Goal: Ask a question

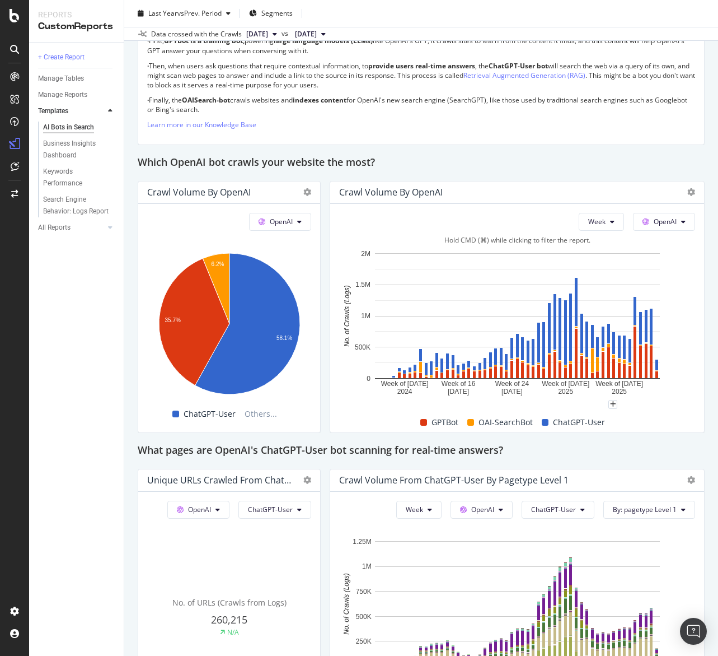
scroll to position [1107, 0]
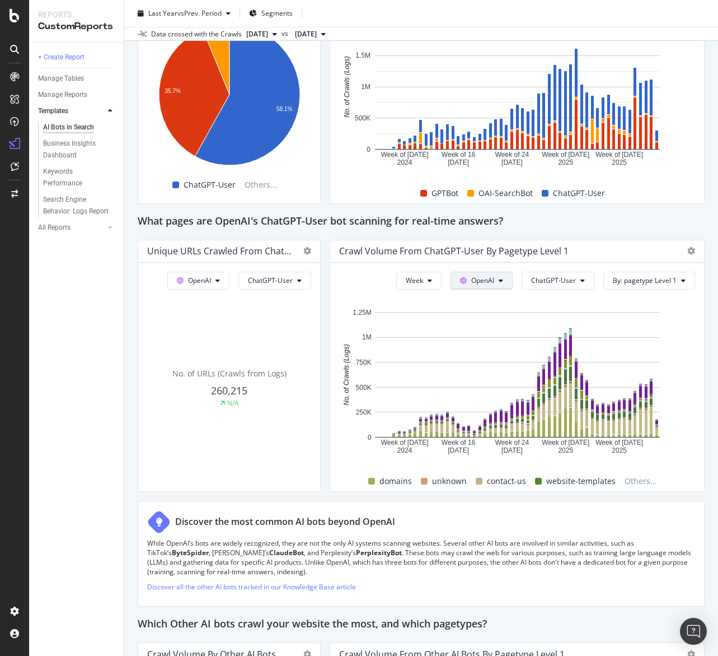
click at [510, 273] on button "OpenAI" at bounding box center [482, 281] width 62 height 18
click at [514, 365] on span "Other AI Bots" at bounding box center [500, 364] width 41 height 10
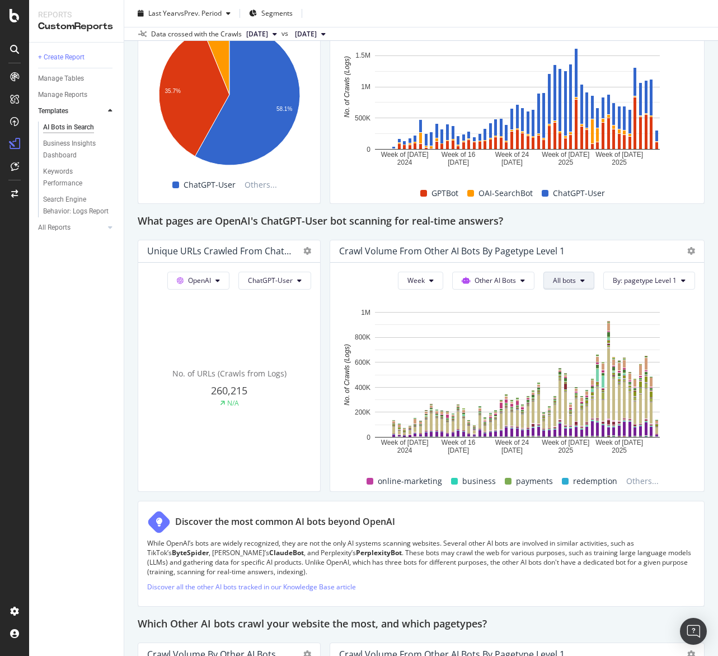
click at [568, 282] on span "All bots" at bounding box center [564, 280] width 23 height 10
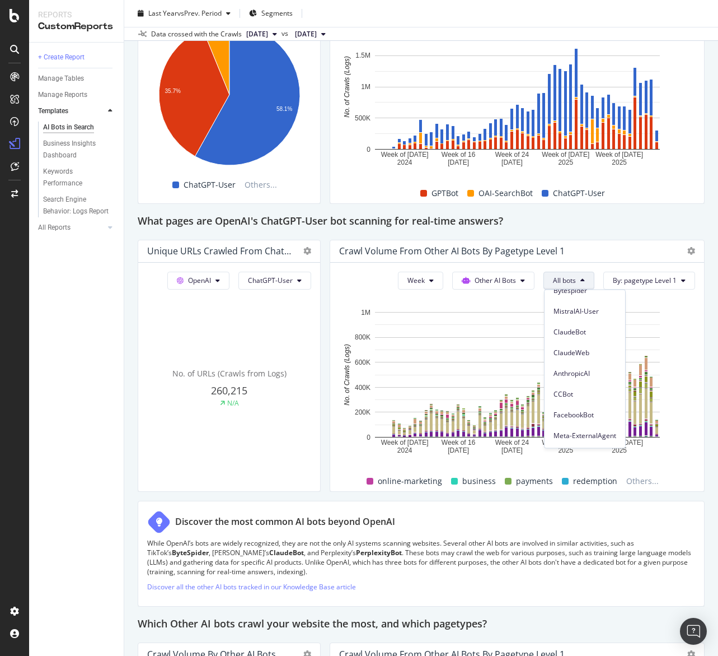
scroll to position [0, 0]
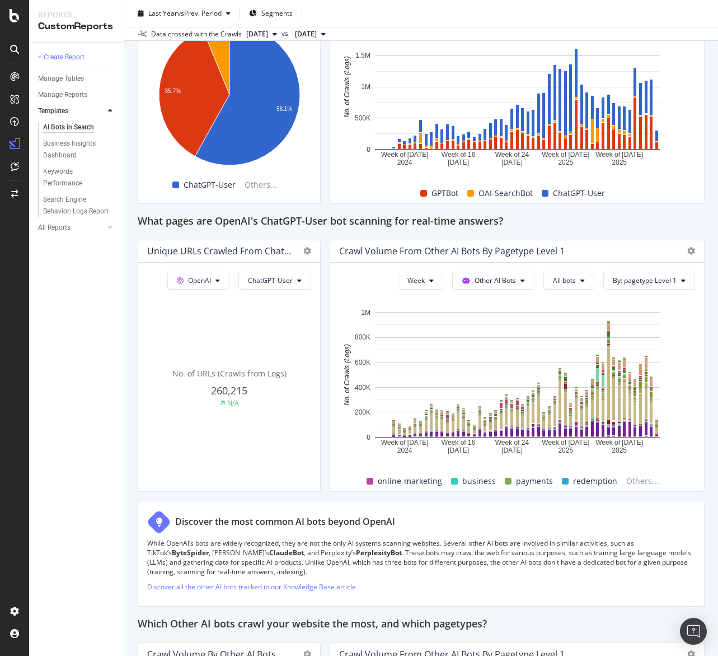
click at [597, 263] on div "Week Other AI Bots All bots By: pagetype Level 1 Hold CMD (⌘) while clicking to…" at bounding box center [517, 377] width 374 height 228
click at [682, 619] on body "Reports CustomReports + Create Report Manage Tables Manage Reports Templates AI…" at bounding box center [359, 328] width 718 height 656
click at [700, 624] on div "Open Intercom Messenger" at bounding box center [694, 631] width 30 height 30
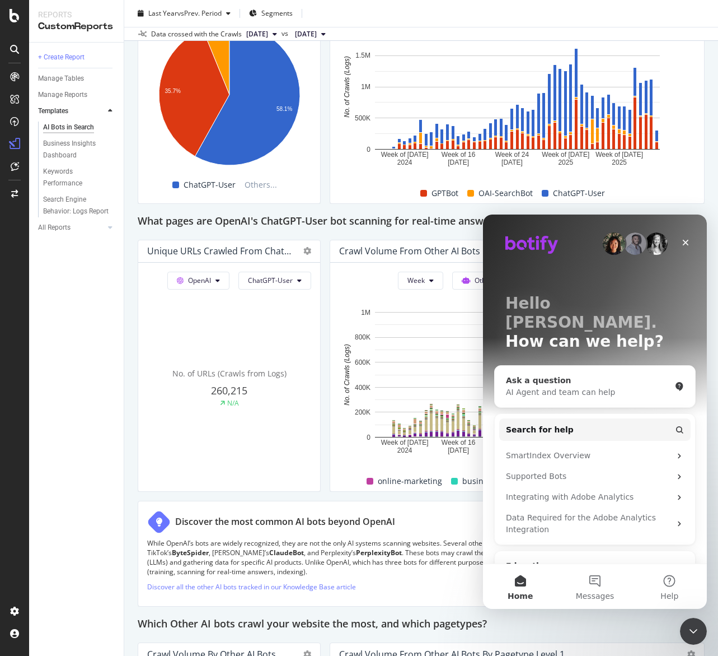
click at [581, 386] on div "AI Agent and team can help" at bounding box center [588, 392] width 165 height 12
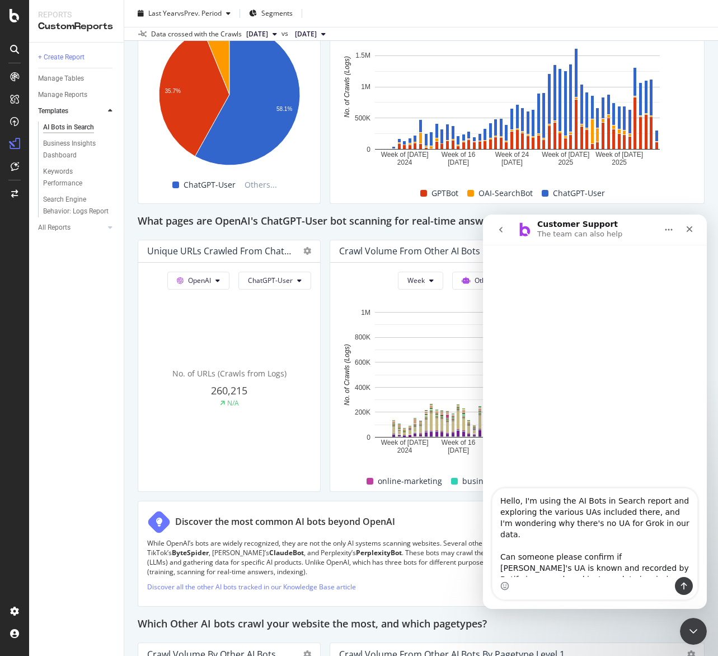
scroll to position [7, 0]
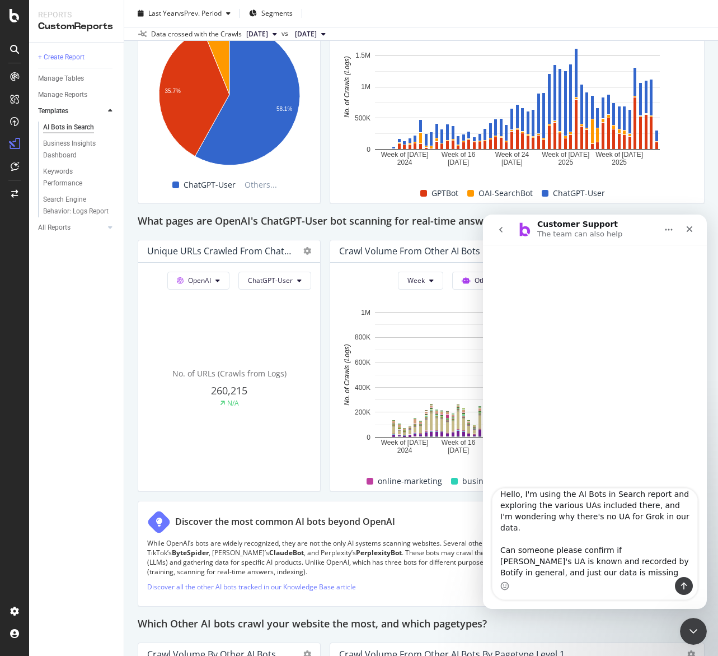
type textarea "Hello, I'm using the AI Bots in Search report and exploring the various UAs inc…"
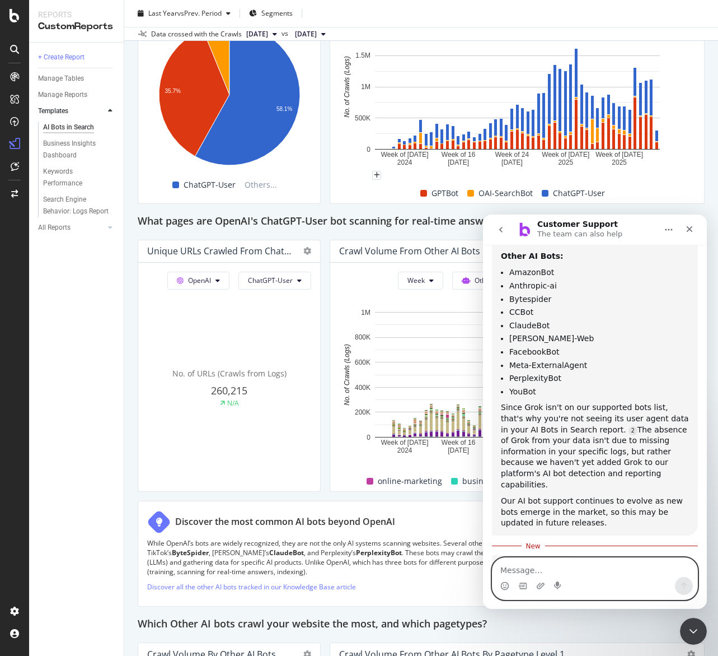
scroll to position [392, 0]
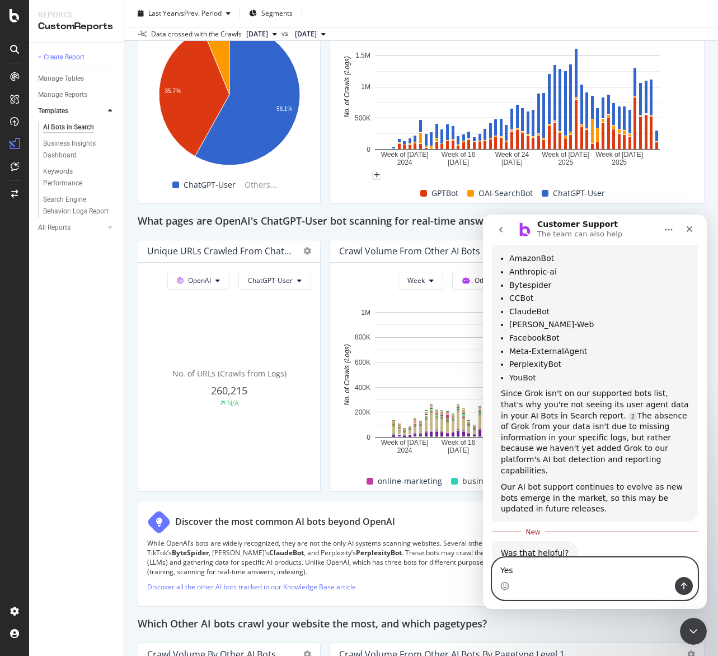
type textarea "Yes"
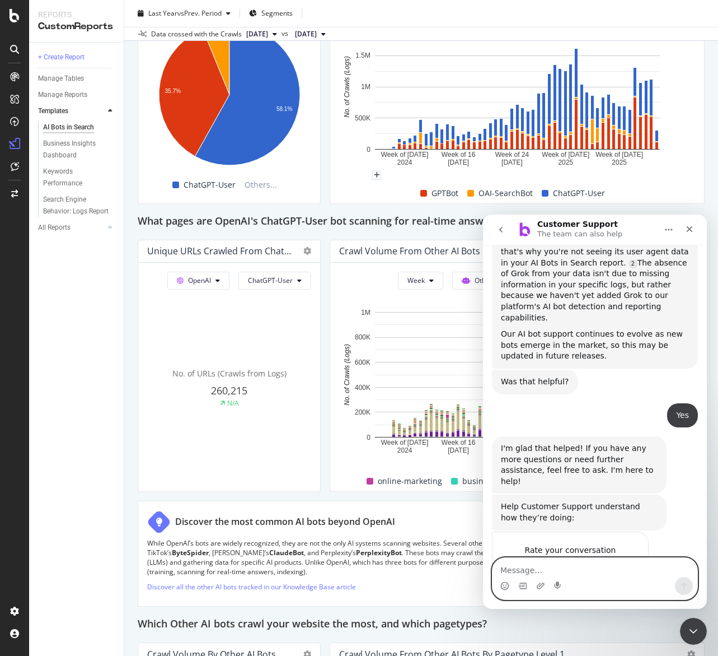
scroll to position [554, 0]
